Goal: Task Accomplishment & Management: Complete application form

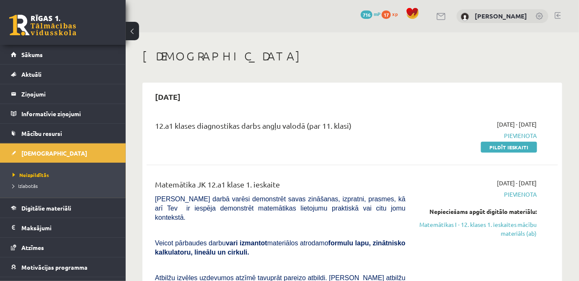
scroll to position [38, 0]
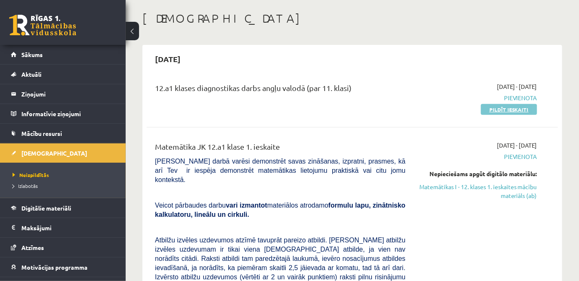
click at [489, 113] on link "Pildīt ieskaiti" at bounding box center [509, 109] width 56 height 11
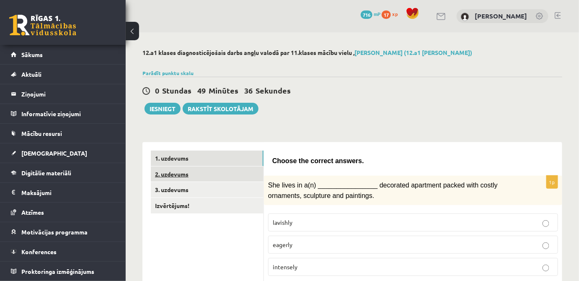
click at [210, 170] on link "2. uzdevums" at bounding box center [207, 174] width 113 height 16
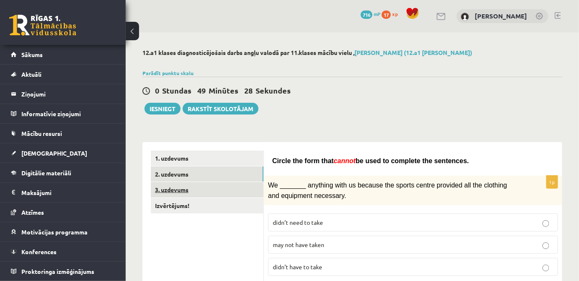
click at [189, 185] on link "3. uzdevums" at bounding box center [207, 190] width 113 height 16
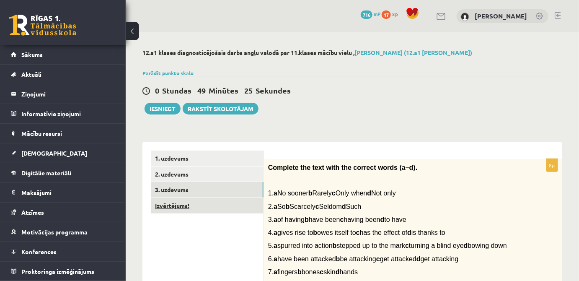
click at [205, 203] on link "Izvērtējums!" at bounding box center [207, 206] width 113 height 16
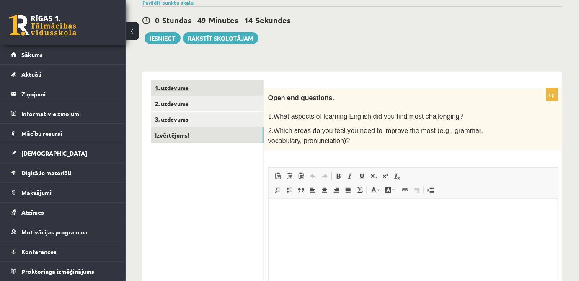
click at [209, 91] on link "1. uzdevums" at bounding box center [207, 88] width 113 height 16
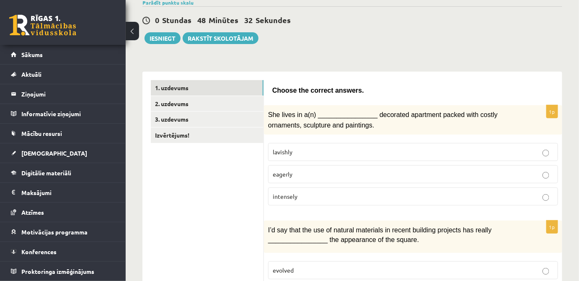
click at [318, 192] on p "intensely" at bounding box center [413, 196] width 281 height 9
click at [312, 150] on p "lavishly" at bounding box center [413, 151] width 281 height 9
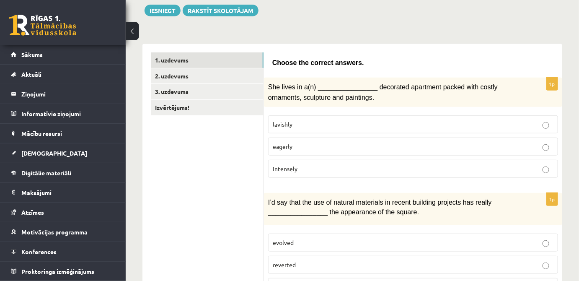
scroll to position [146, 0]
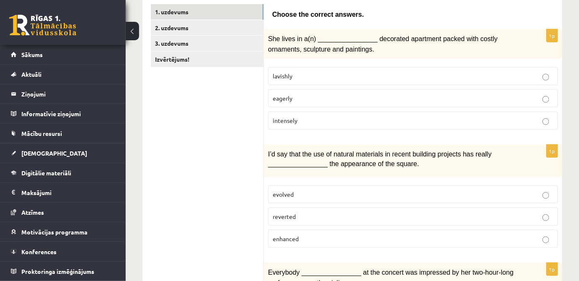
click at [424, 230] on label "enhanced" at bounding box center [413, 239] width 290 height 18
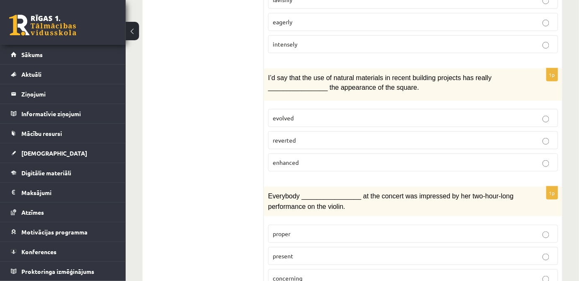
scroll to position [299, 0]
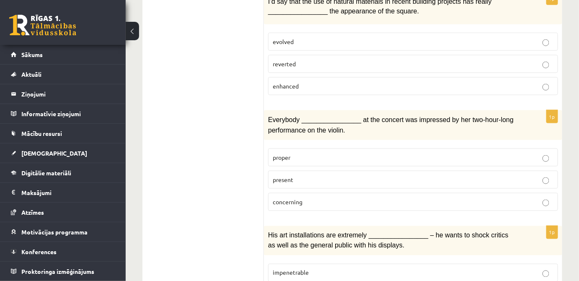
click at [324, 155] on p "proper" at bounding box center [413, 157] width 281 height 9
click at [347, 197] on p "concerning" at bounding box center [413, 201] width 281 height 9
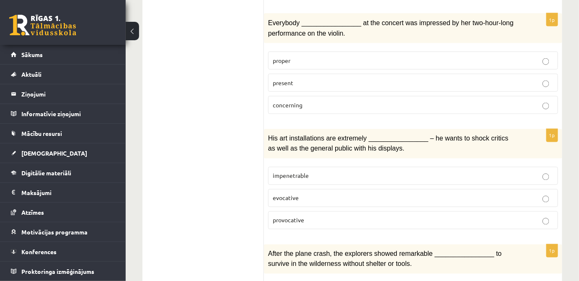
scroll to position [413, 0]
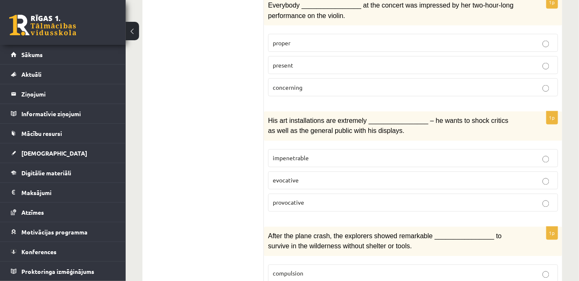
click at [364, 198] on p "provocative" at bounding box center [413, 202] width 281 height 9
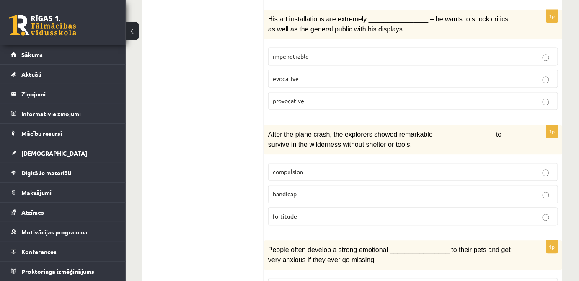
scroll to position [527, 0]
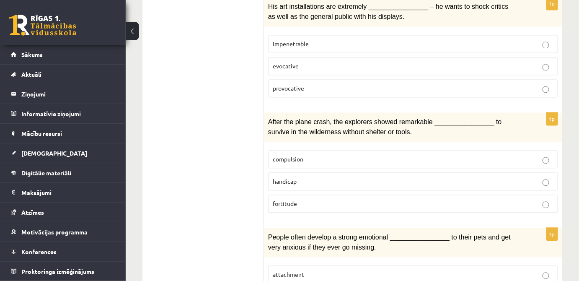
click at [341, 177] on p "handicap" at bounding box center [413, 181] width 281 height 9
click at [502, 195] on label "fortitude" at bounding box center [413, 204] width 290 height 18
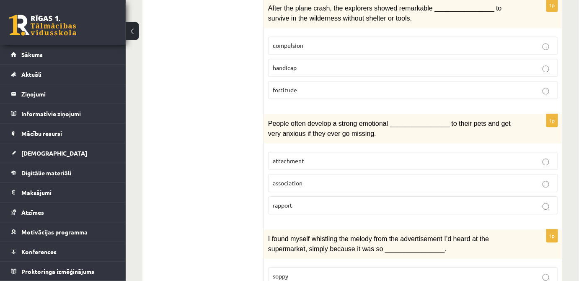
scroll to position [642, 0]
click at [388, 156] on p "attachment" at bounding box center [413, 160] width 281 height 9
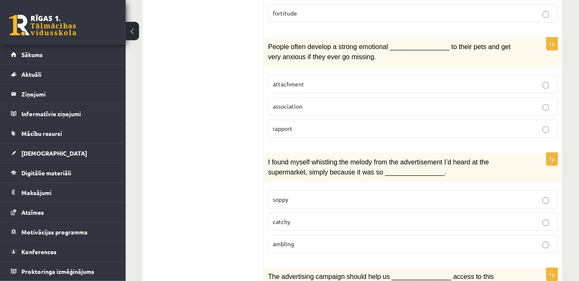
scroll to position [756, 0]
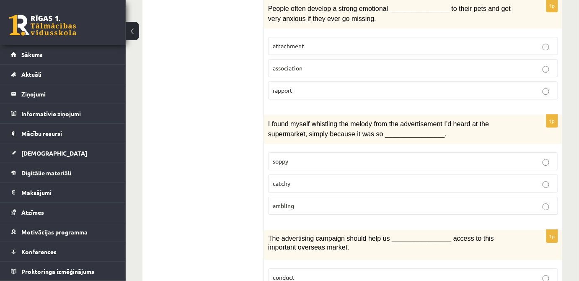
click at [517, 174] on label "catchy" at bounding box center [413, 183] width 290 height 18
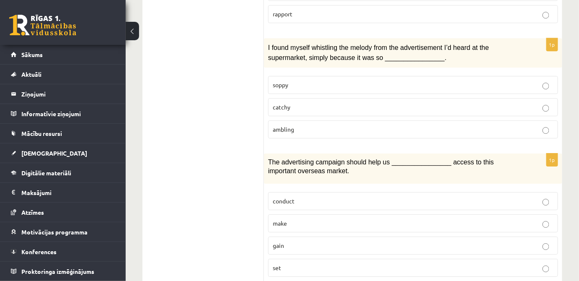
scroll to position [870, 0]
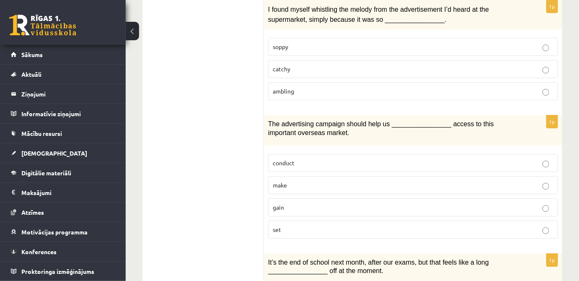
click at [298, 181] on p "make" at bounding box center [413, 185] width 281 height 9
click at [313, 203] on p "gain" at bounding box center [413, 207] width 281 height 9
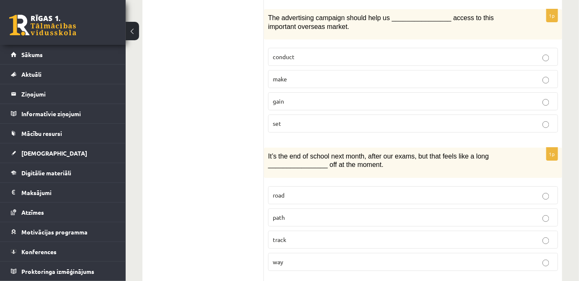
scroll to position [984, 0]
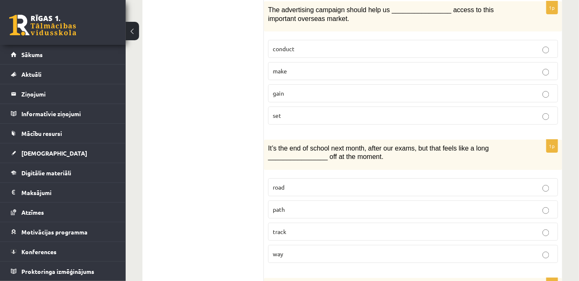
click at [290, 205] on p "path" at bounding box center [413, 209] width 281 height 9
click at [499, 249] on p "way" at bounding box center [413, 253] width 281 height 9
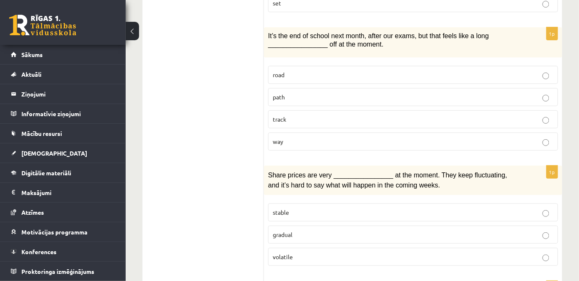
scroll to position [1137, 0]
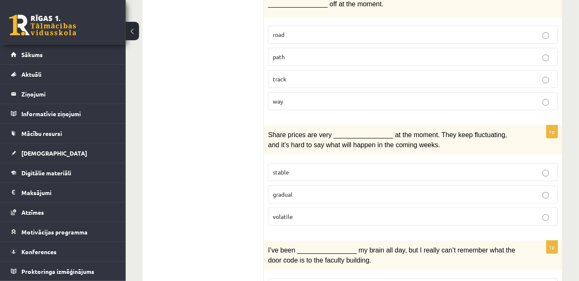
click at [381, 163] on label "stable" at bounding box center [413, 172] width 290 height 18
click at [528, 212] on p "volatile" at bounding box center [413, 216] width 281 height 9
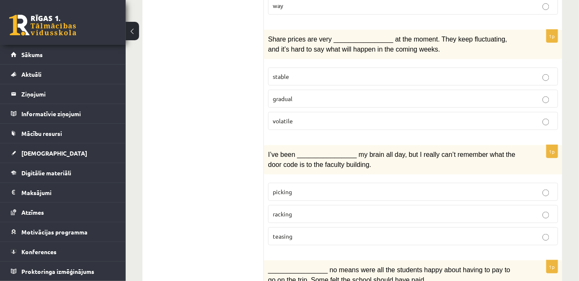
scroll to position [1251, 0]
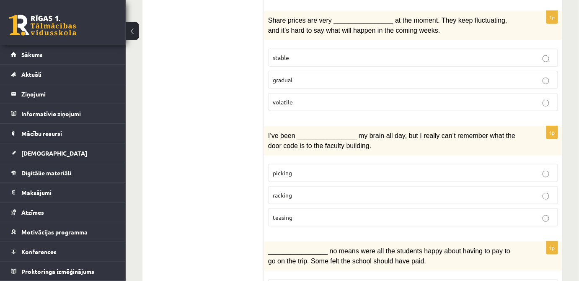
click at [322, 208] on label "teasing" at bounding box center [413, 217] width 290 height 18
click at [342, 168] on p "picking" at bounding box center [413, 172] width 281 height 9
drag, startPoint x: 339, startPoint y: 169, endPoint x: 347, endPoint y: 182, distance: 15.2
click at [339, 186] on label "racking" at bounding box center [413, 195] width 290 height 18
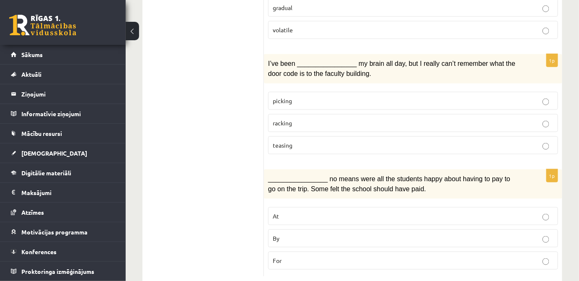
scroll to position [1325, 0]
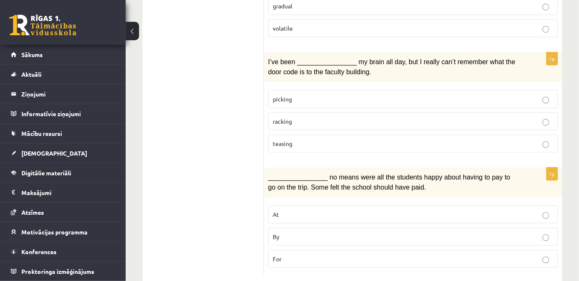
click at [298, 205] on label "At" at bounding box center [413, 214] width 290 height 18
click at [323, 228] on label "By" at bounding box center [413, 237] width 290 height 18
click at [327, 250] on label "For" at bounding box center [413, 259] width 290 height 18
click at [437, 232] on p "By" at bounding box center [413, 236] width 281 height 9
click at [444, 230] on fieldset "At By For" at bounding box center [413, 235] width 290 height 69
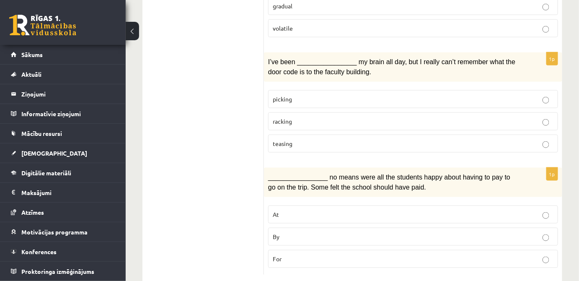
click at [443, 232] on p "By" at bounding box center [413, 236] width 281 height 9
click at [519, 254] on p "For" at bounding box center [413, 258] width 281 height 9
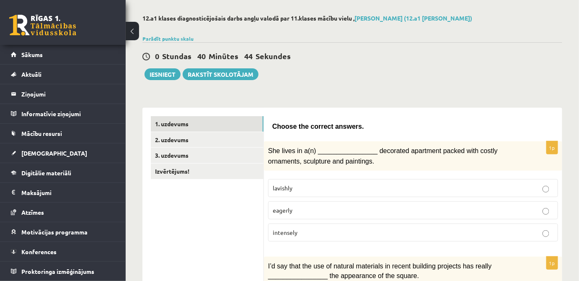
scroll to position [0, 0]
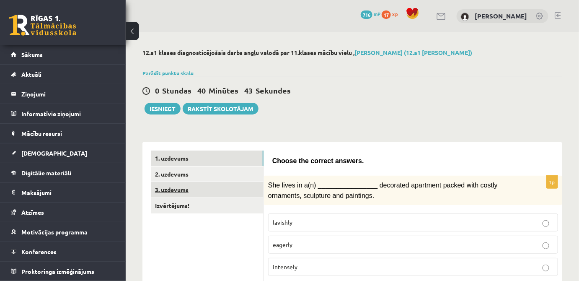
click at [219, 182] on link "3. uzdevums" at bounding box center [207, 190] width 113 height 16
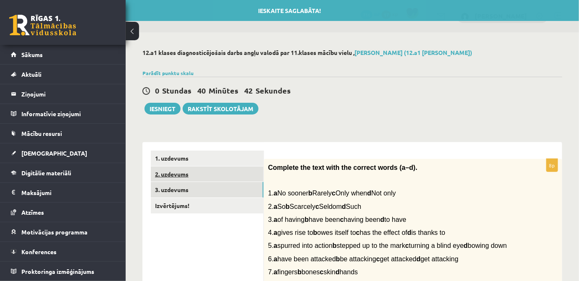
click at [215, 173] on link "2. uzdevums" at bounding box center [207, 174] width 113 height 16
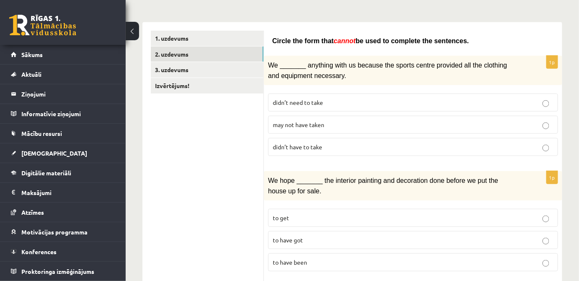
scroll to position [76, 0]
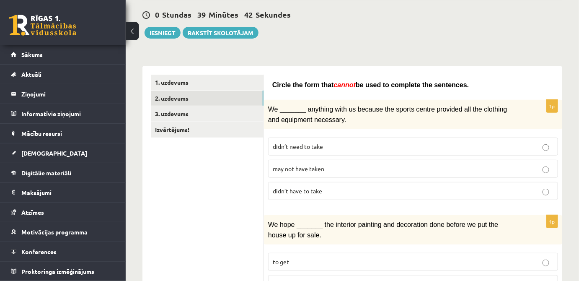
click at [473, 166] on p "may not have taken" at bounding box center [413, 168] width 281 height 9
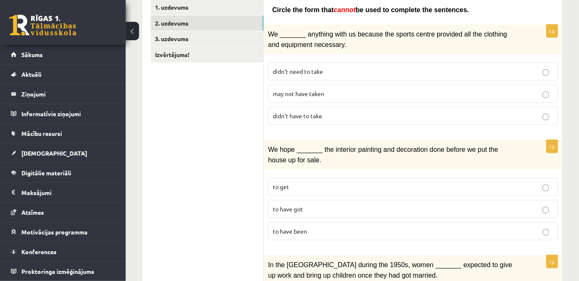
scroll to position [152, 0]
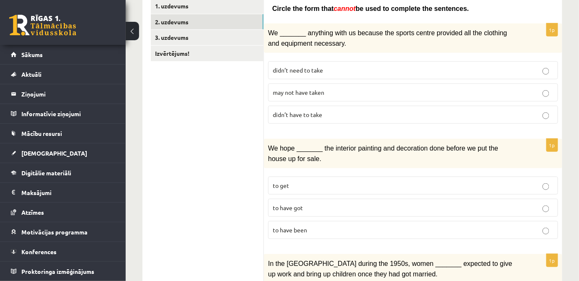
click at [300, 185] on p "to get" at bounding box center [413, 185] width 281 height 9
click at [445, 203] on p "to have got" at bounding box center [413, 207] width 281 height 9
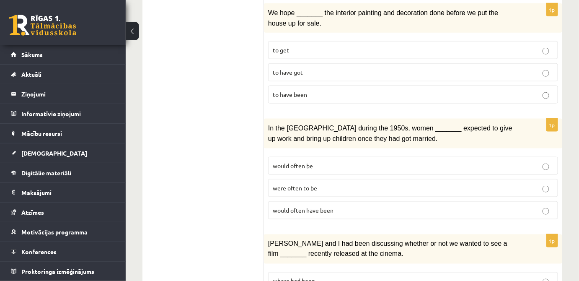
scroll to position [305, 0]
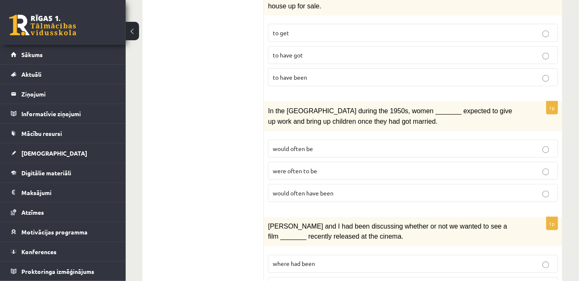
click at [333, 190] on span "would often have been" at bounding box center [303, 193] width 61 height 8
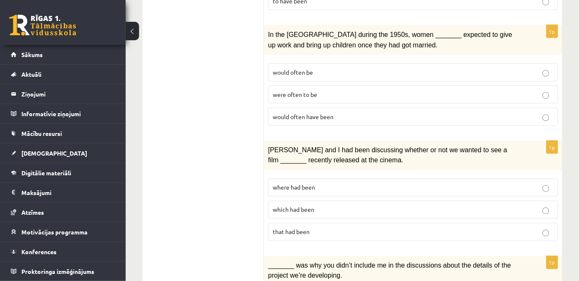
scroll to position [457, 0]
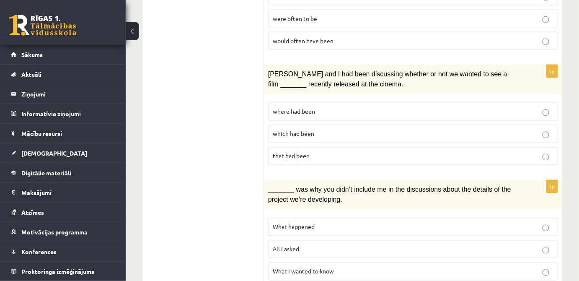
click at [311, 152] on p "that had been" at bounding box center [413, 156] width 281 height 9
click at [312, 108] on span "where had been" at bounding box center [294, 112] width 42 height 8
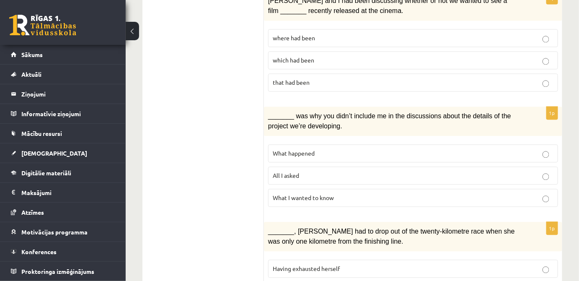
scroll to position [533, 0]
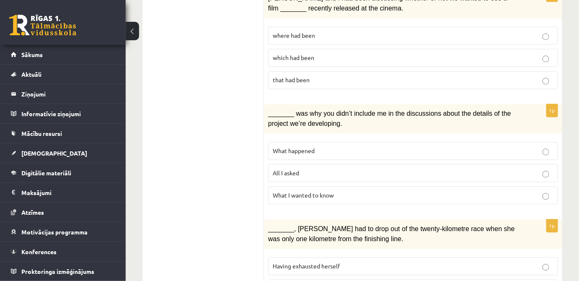
click at [329, 168] on p "All I asked" at bounding box center [413, 172] width 281 height 9
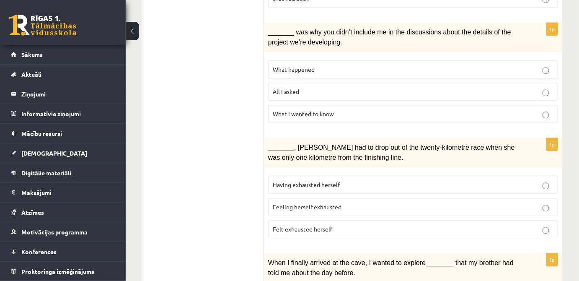
scroll to position [627, 0]
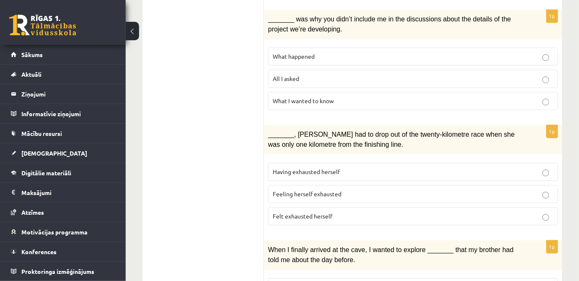
click at [344, 207] on label "Felt exhausted herself" at bounding box center [413, 216] width 290 height 18
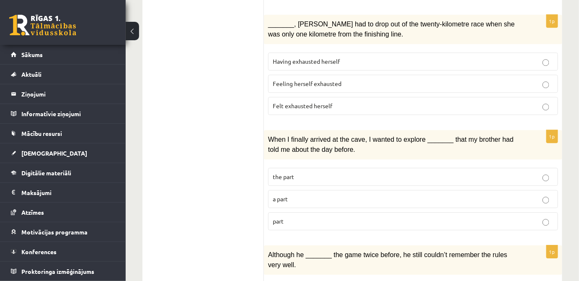
scroll to position [742, 0]
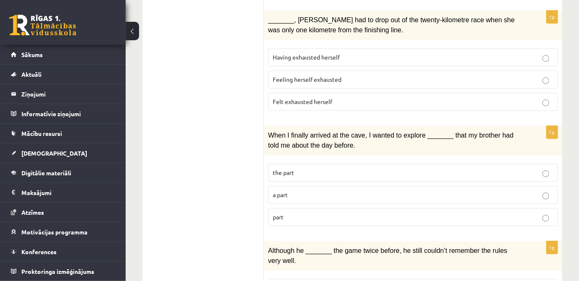
click at [303, 168] on p "the part" at bounding box center [413, 172] width 281 height 9
click at [536, 190] on p "a part" at bounding box center [413, 194] width 281 height 9
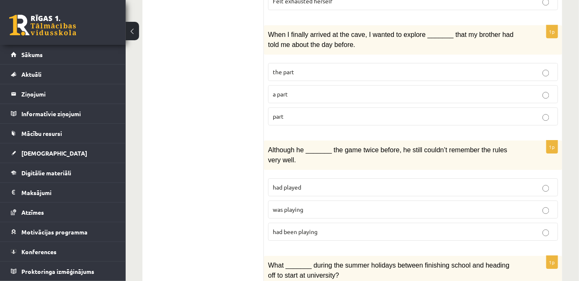
scroll to position [856, 0]
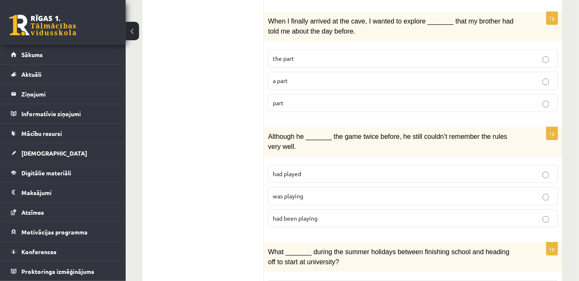
click at [413, 54] on p "the part" at bounding box center [413, 58] width 281 height 9
click at [369, 214] on p "had been playing" at bounding box center [413, 218] width 281 height 9
click at [336, 191] on p "was playing" at bounding box center [413, 195] width 281 height 9
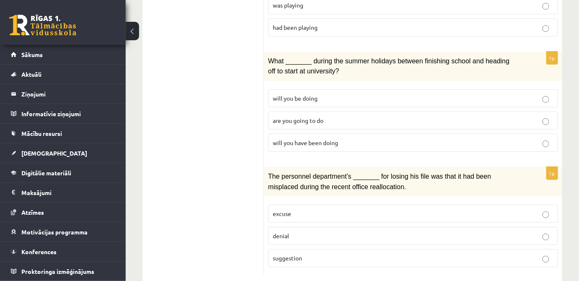
scroll to position [1008, 0]
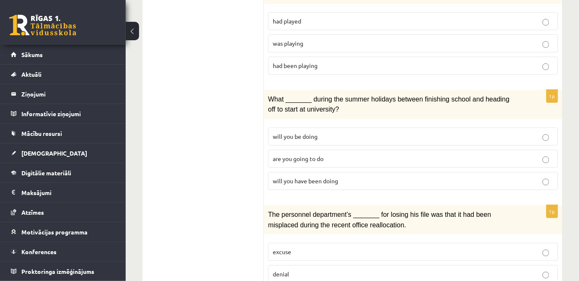
click at [316, 155] on span "are you going to do" at bounding box center [298, 159] width 51 height 8
click at [362, 176] on p "will you have been doing" at bounding box center [413, 180] width 281 height 9
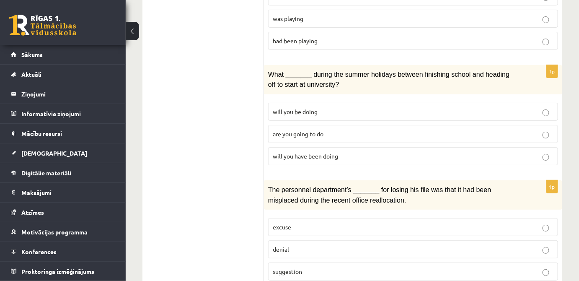
scroll to position [1046, 0]
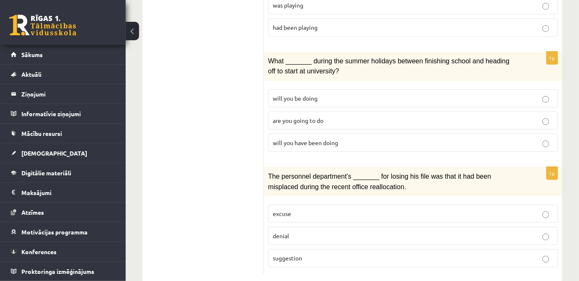
click at [538, 254] on p "suggestion" at bounding box center [413, 258] width 281 height 9
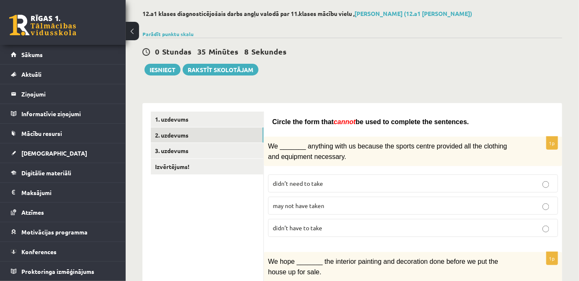
scroll to position [0, 0]
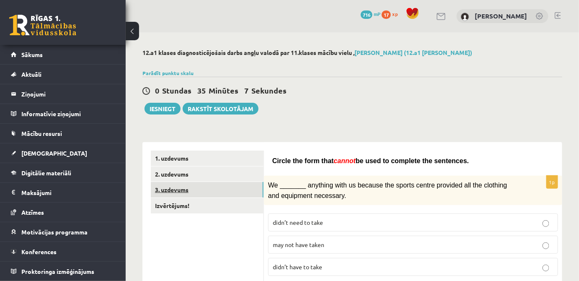
click at [227, 187] on link "3. uzdevums" at bounding box center [207, 190] width 113 height 16
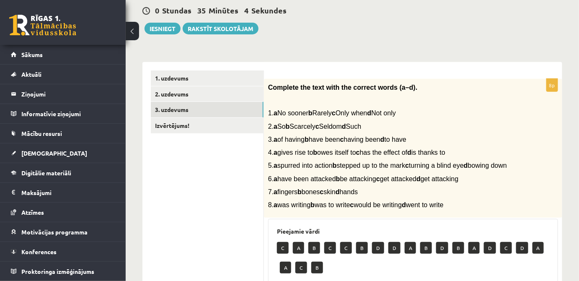
scroll to position [69, 0]
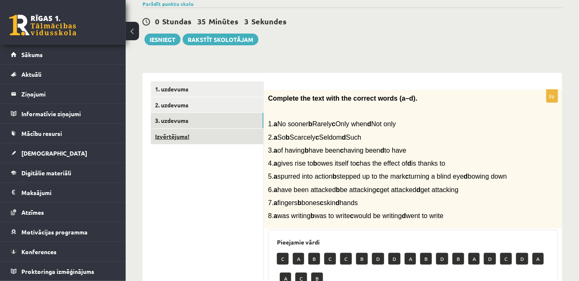
click at [163, 136] on link "Izvērtējums!" at bounding box center [207, 137] width 113 height 16
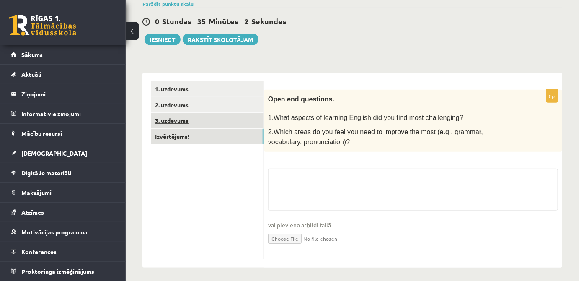
click at [186, 122] on link "3. uzdevums" at bounding box center [207, 121] width 113 height 16
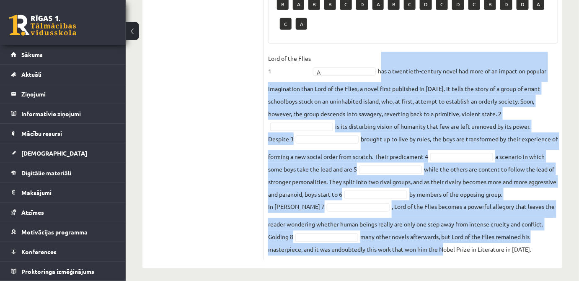
scroll to position [336, 0]
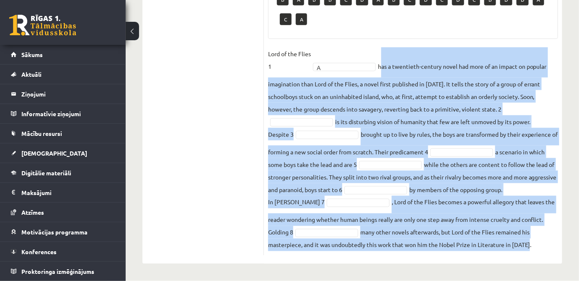
drag, startPoint x: 380, startPoint y: 181, endPoint x: 567, endPoint y: 248, distance: 198.4
copy fieldset "has a twentieth-century novel had more of an impact on popular imagination than…"
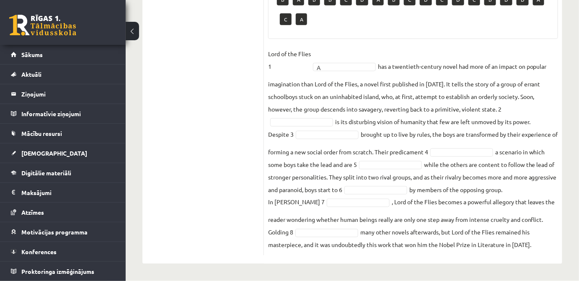
click at [352, 44] on div "8p Complete the text with the correct words (a–d). 1. a No sooner b Rarely c On…" at bounding box center [413, 43] width 298 height 424
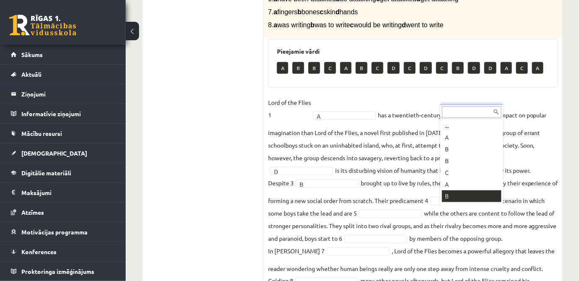
scroll to position [10, 0]
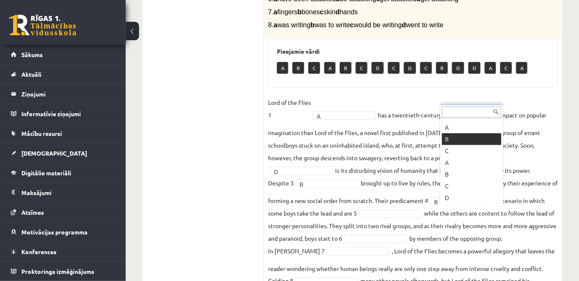
drag, startPoint x: 463, startPoint y: 206, endPoint x: 456, endPoint y: 177, distance: 29.3
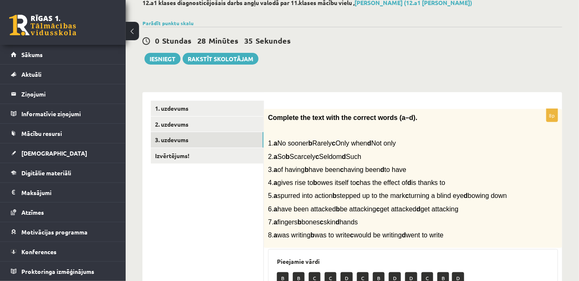
scroll to position [49, 0]
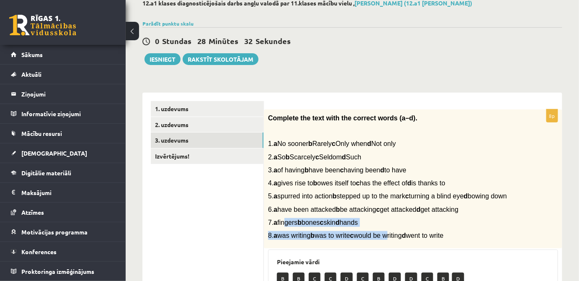
drag, startPoint x: 288, startPoint y: 233, endPoint x: 400, endPoint y: 237, distance: 111.6
click at [400, 237] on div "Complete the text with the correct words (a–d). 1. a No sooner b Rarely c Only …" at bounding box center [413, 178] width 298 height 139
click at [398, 227] on p "7. a fingers b bones c skin d hands" at bounding box center [392, 222] width 248 height 9
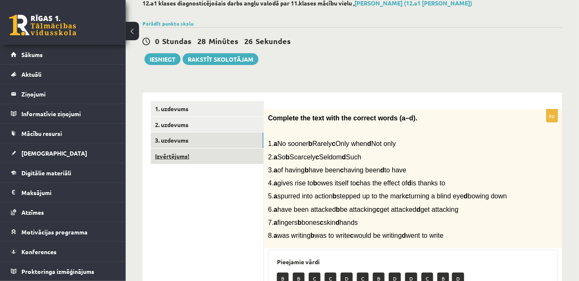
click at [207, 158] on link "Izvērtējums!" at bounding box center [207, 156] width 113 height 16
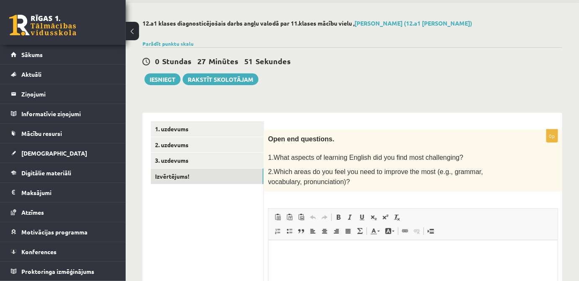
scroll to position [11, 0]
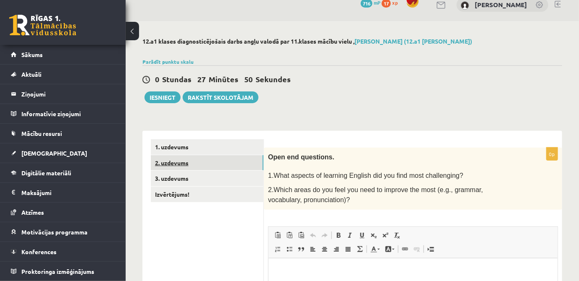
click at [197, 161] on link "2. uzdevums" at bounding box center [207, 163] width 113 height 16
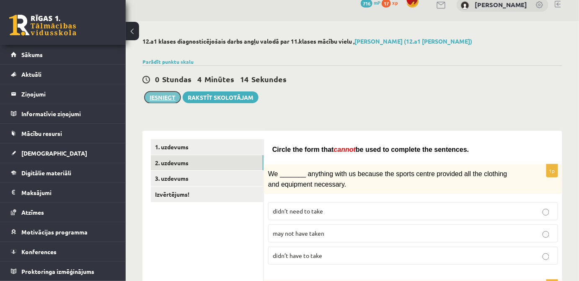
click at [167, 98] on button "Iesniegt" at bounding box center [163, 97] width 36 height 12
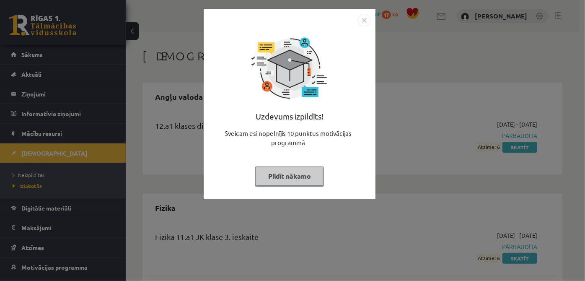
click at [281, 179] on button "Pildīt nākamo" at bounding box center [289, 175] width 69 height 19
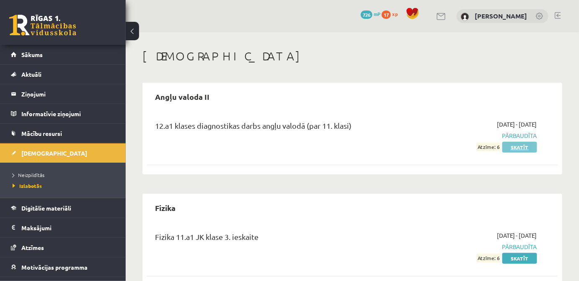
click at [506, 151] on link "Skatīt" at bounding box center [519, 147] width 35 height 11
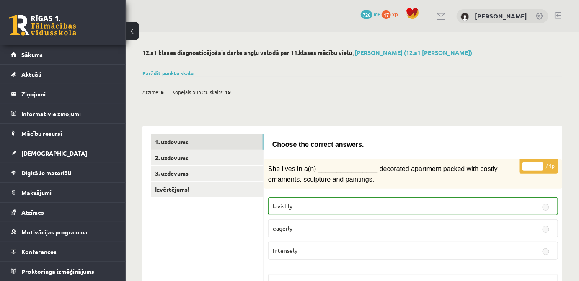
click at [174, 71] on link "Parādīt punktu skalu" at bounding box center [167, 73] width 51 height 7
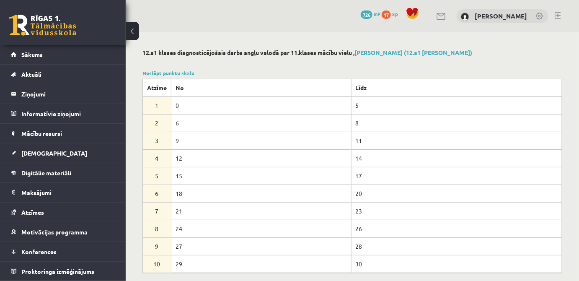
click at [329, 64] on div at bounding box center [352, 63] width 420 height 8
click at [471, 59] on div at bounding box center [352, 63] width 420 height 8
click at [155, 74] on link "Noslēpt punktu skalu" at bounding box center [168, 73] width 52 height 7
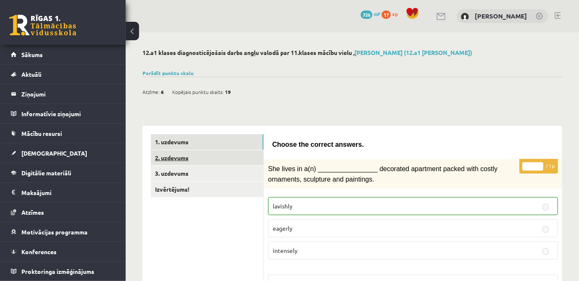
click at [227, 158] on link "2. uzdevums" at bounding box center [207, 158] width 113 height 16
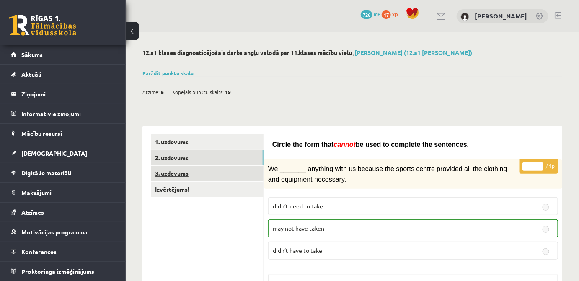
click at [246, 173] on link "3. uzdevums" at bounding box center [207, 174] width 113 height 16
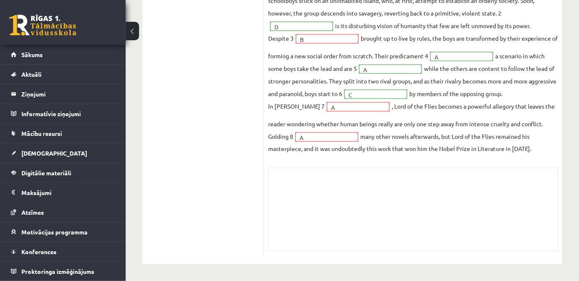
scroll to position [319, 0]
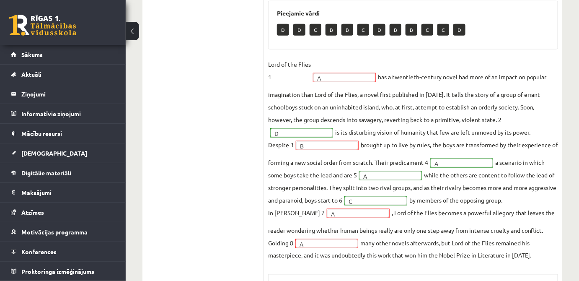
drag, startPoint x: 329, startPoint y: 85, endPoint x: 331, endPoint y: 93, distance: 8.6
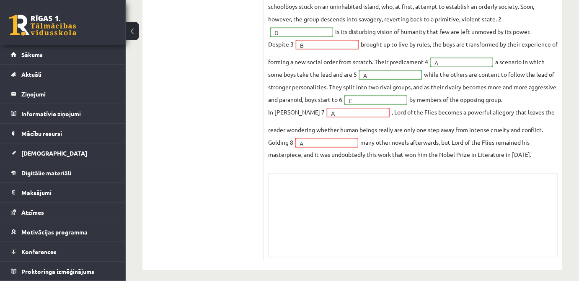
scroll to position [396, 0]
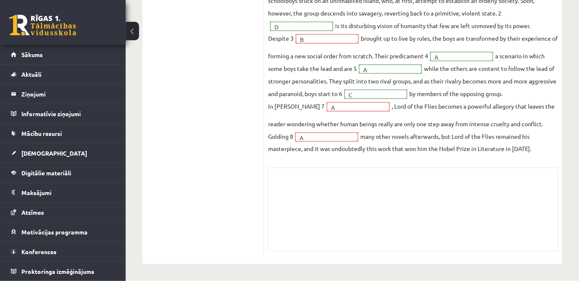
click at [341, 147] on fieldset "Lord of the Flies 1 A * has a twentieth-century novel had more of an impact on …" at bounding box center [413, 53] width 290 height 204
drag, startPoint x: 314, startPoint y: 45, endPoint x: 356, endPoint y: 155, distance: 118.4
click at [322, 53] on fieldset "Lord of the Flies 1 A * has a twentieth-century novel had more of an impact on …" at bounding box center [413, 53] width 290 height 204
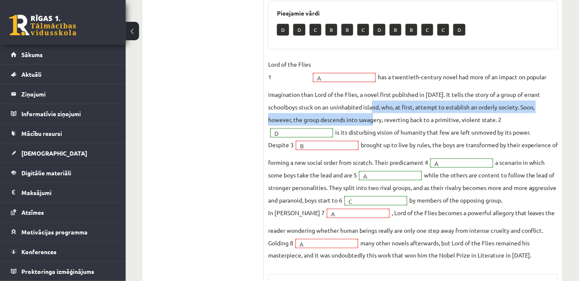
click at [376, 121] on fieldset "Lord of the Flies 1 A * has a twentieth-century novel had more of an impact on …" at bounding box center [413, 160] width 290 height 204
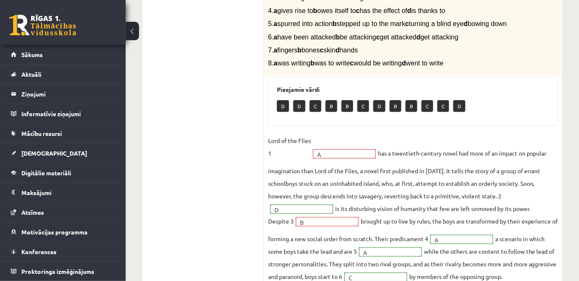
click at [375, 126] on div "Pieejamie vārdi D D C B B C D B B C C D" at bounding box center [413, 101] width 290 height 49
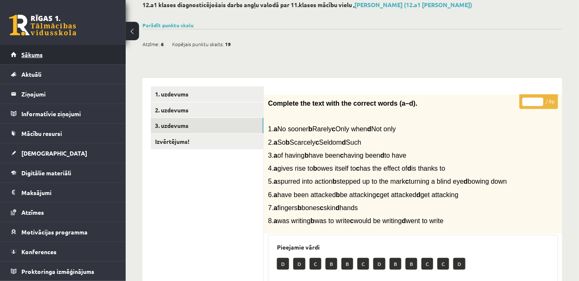
scroll to position [15, 0]
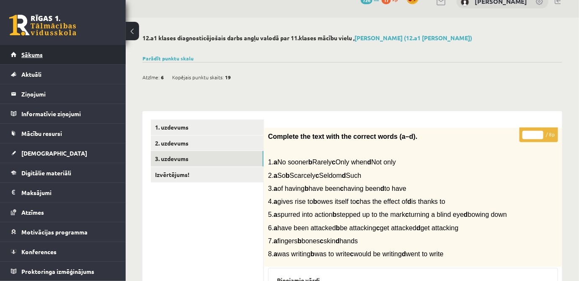
click at [72, 53] on link "Sākums" at bounding box center [63, 54] width 104 height 19
